Goal: Navigation & Orientation: Find specific page/section

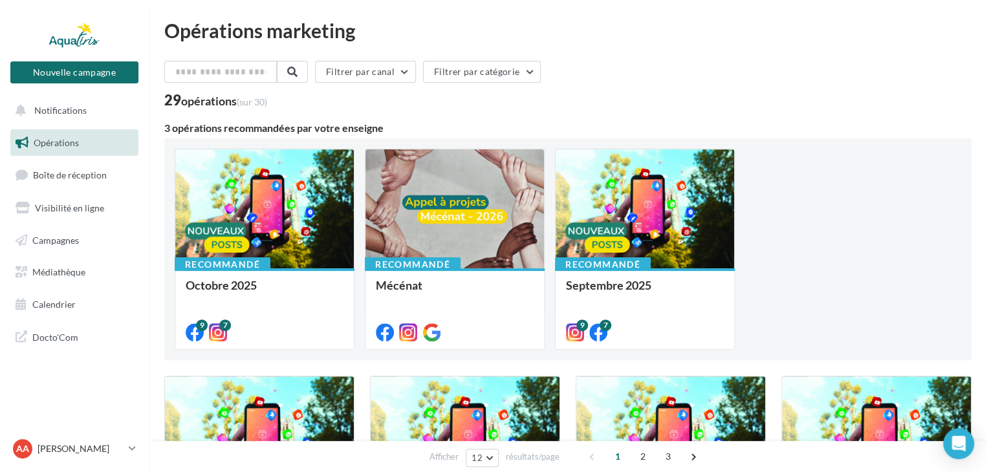
click at [57, 143] on span "Opérations" at bounding box center [56, 142] width 45 height 11
